Goal: Entertainment & Leisure: Browse casually

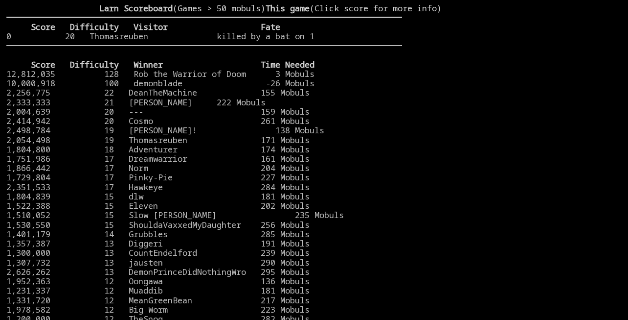
click at [577, 46] on stats at bounding box center [512, 153] width 220 height 300
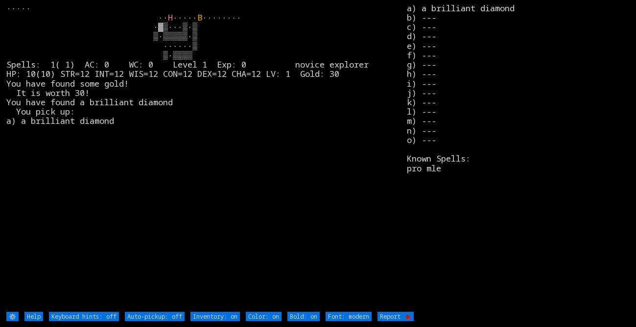
type off "Auto-pickup: on"
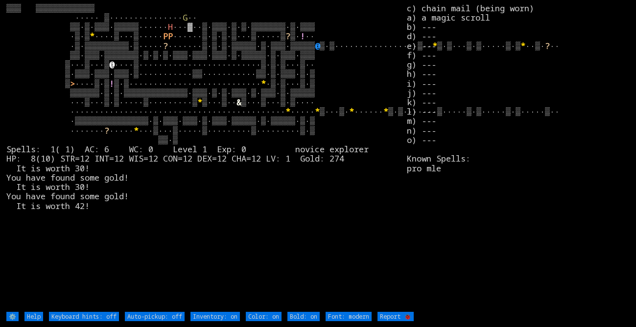
type off "Auto-pickup: on"
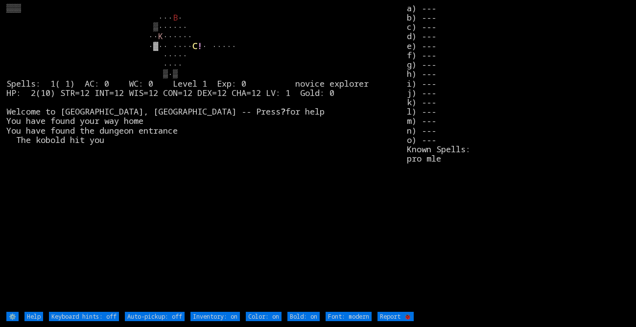
type off "Auto-pickup: on"
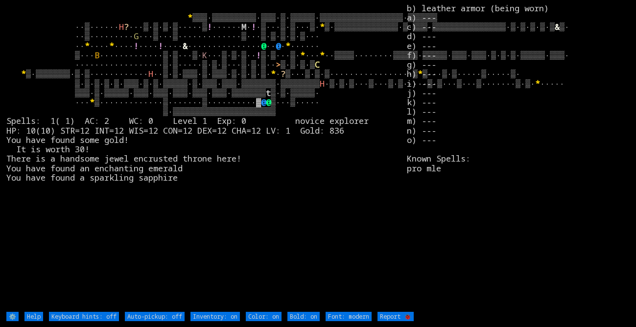
type off "Auto-pickup: on"
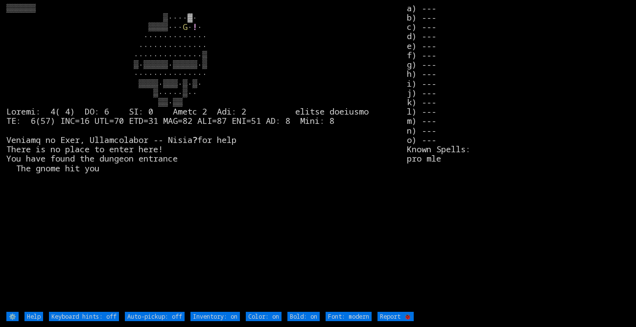
type off "Auto-pickup: on"
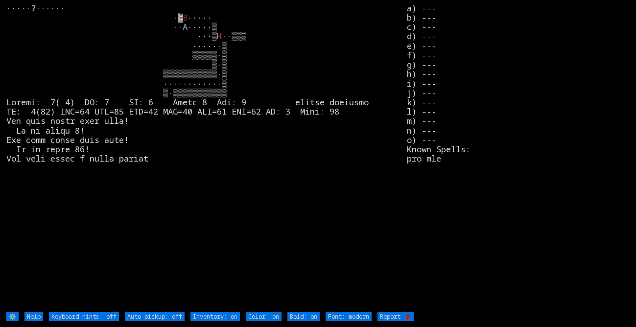
type off "Auto-pickup: on"
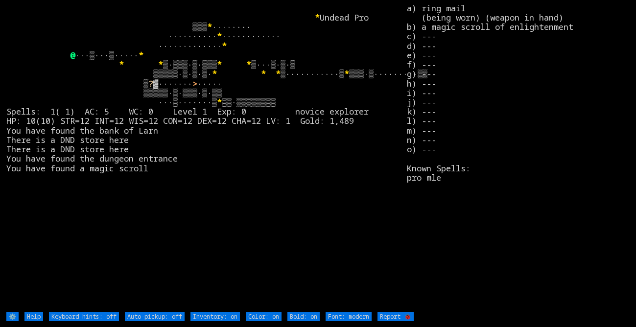
type off "Auto-pickup: on"
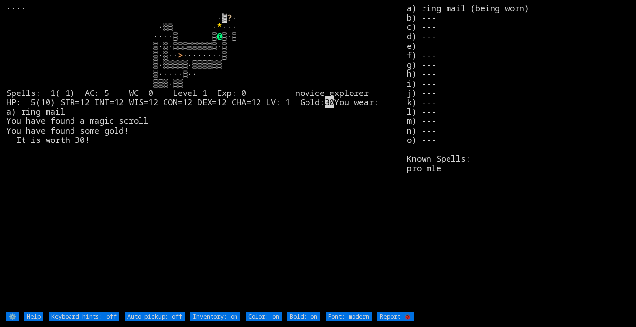
type off "Auto-pickup: on"
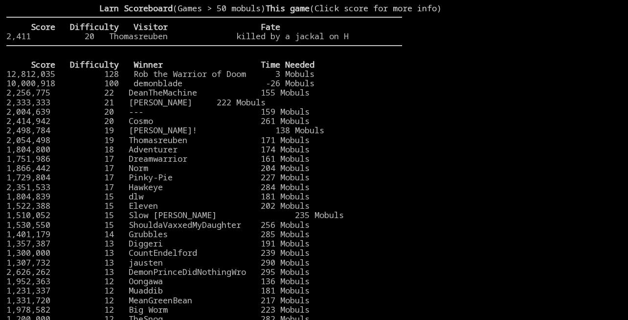
click at [531, 79] on stats at bounding box center [512, 153] width 220 height 300
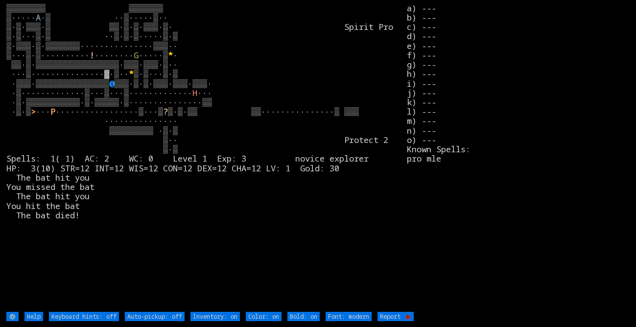
type off "Auto-pickup: on"
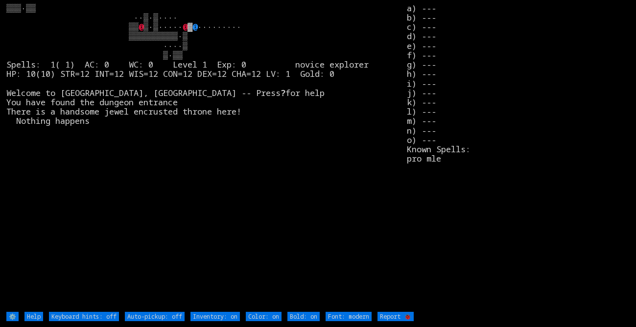
type off "Auto-pickup: on"
